Goal: Information Seeking & Learning: Check status

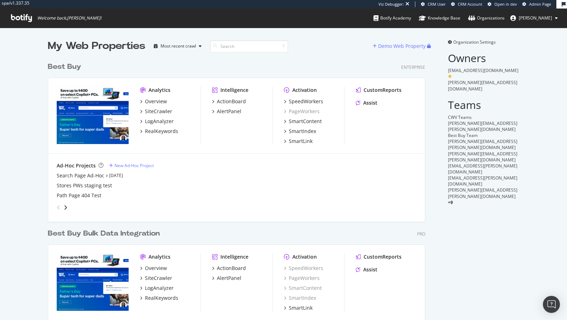
scroll to position [301, 383]
click at [317, 202] on div "grid" at bounding box center [235, 206] width 363 height 14
click at [153, 102] on div "Overview" at bounding box center [156, 101] width 22 height 7
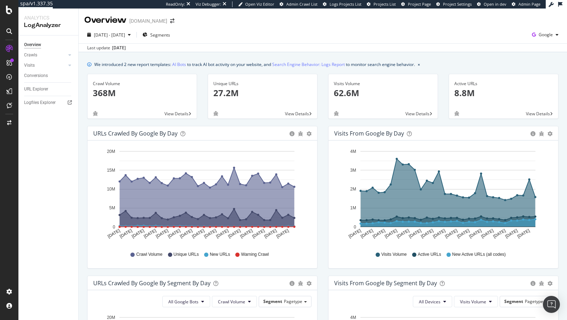
scroll to position [278, 0]
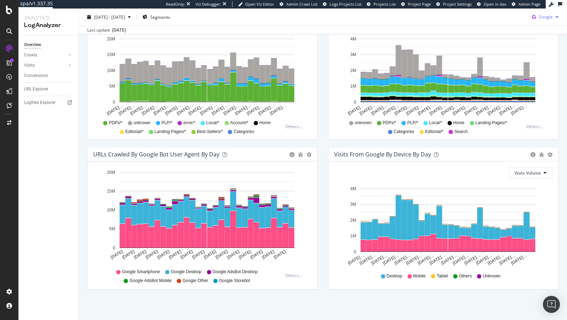
click at [545, 22] on div "Google" at bounding box center [545, 17] width 32 height 11
click at [542, 42] on span "Bing" at bounding box center [546, 44] width 26 height 6
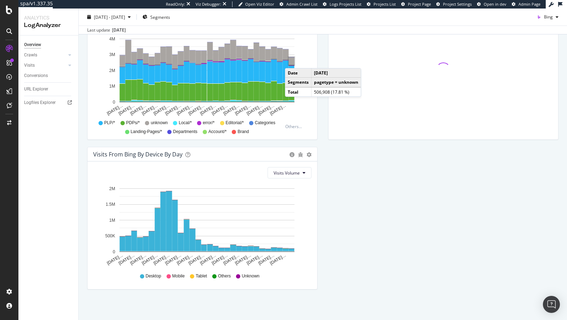
click at [292, 60] on rect "A chart." at bounding box center [292, 61] width 6 height 8
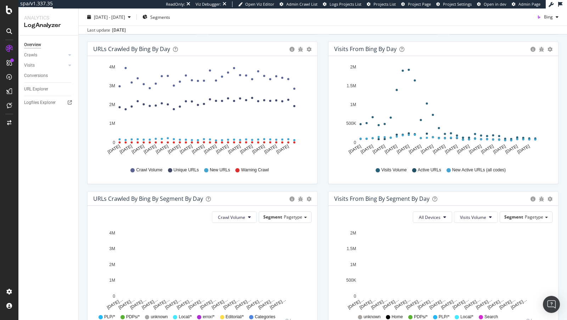
scroll to position [151, 0]
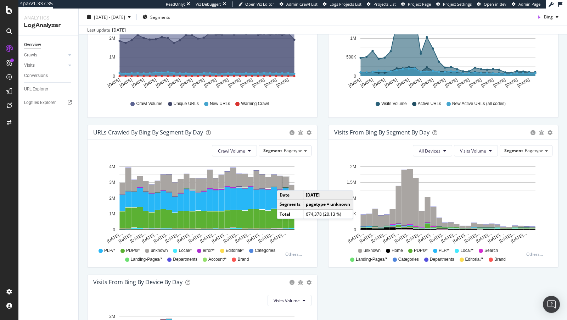
click at [284, 182] on rect "A chart." at bounding box center [286, 182] width 6 height 10
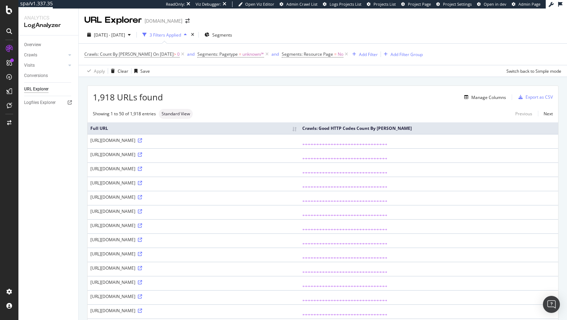
scroll to position [83, 0]
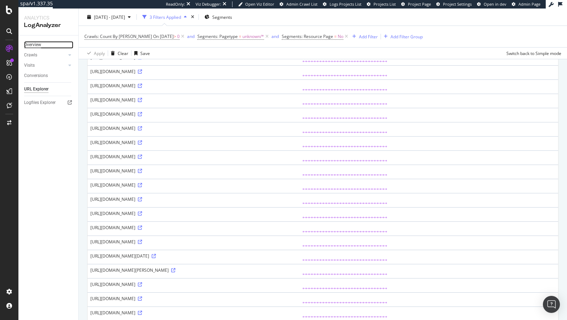
click at [39, 44] on div "Overview" at bounding box center [32, 44] width 17 height 7
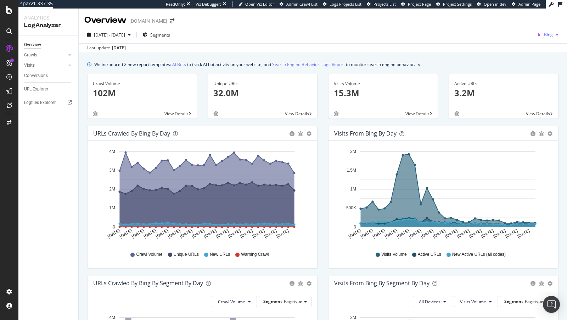
click at [542, 38] on icon "button" at bounding box center [539, 35] width 10 height 10
click at [504, 5] on span "Open in dev" at bounding box center [495, 3] width 23 height 5
click at [550, 29] on button "Bing" at bounding box center [547, 34] width 27 height 11
click at [506, 5] on span "Open in dev" at bounding box center [495, 3] width 23 height 5
click at [543, 34] on icon "button" at bounding box center [539, 35] width 10 height 10
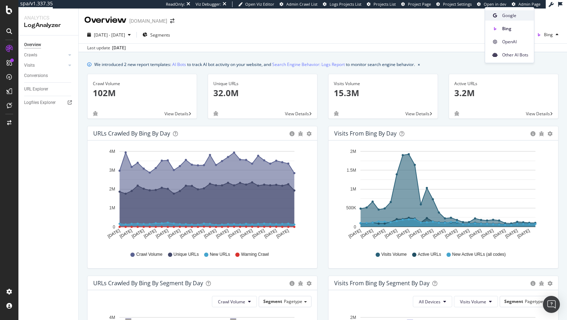
click at [514, 15] on span "Google" at bounding box center [515, 15] width 26 height 6
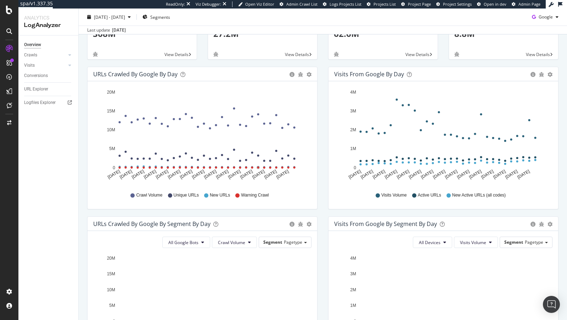
scroll to position [153, 0]
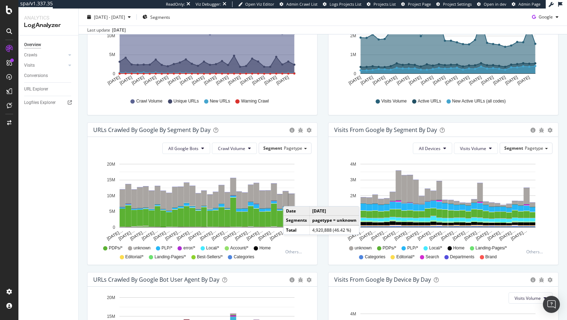
click at [291, 198] on rect "A chart." at bounding box center [292, 201] width 6 height 15
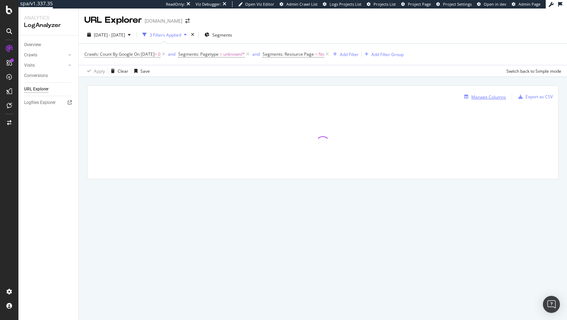
click at [496, 100] on button "Manage Columns" at bounding box center [483, 96] width 45 height 9
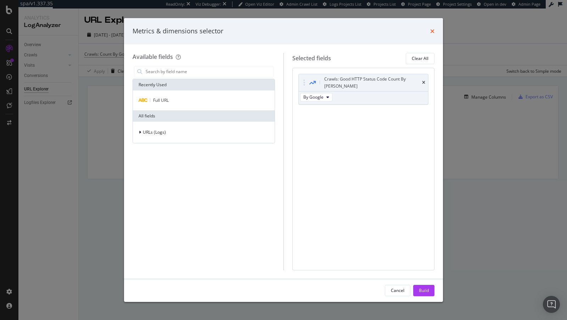
click at [433, 29] on icon "times" at bounding box center [432, 31] width 4 height 6
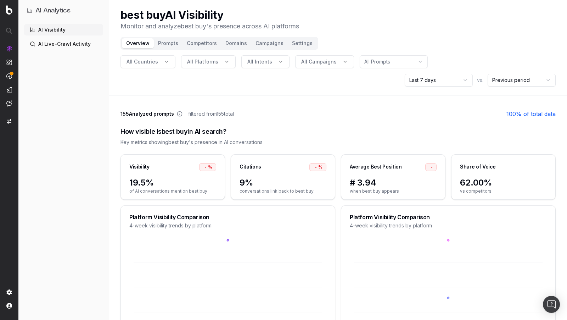
click at [205, 64] on span "All Platforms" at bounding box center [202, 61] width 31 height 7
click at [178, 92] on div "chatgpt" at bounding box center [206, 92] width 103 height 11
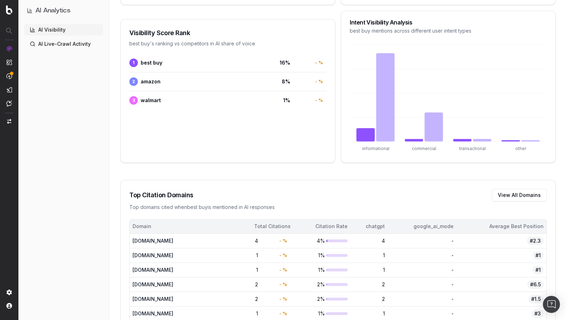
scroll to position [352, 0]
